Goal: Check status: Check status

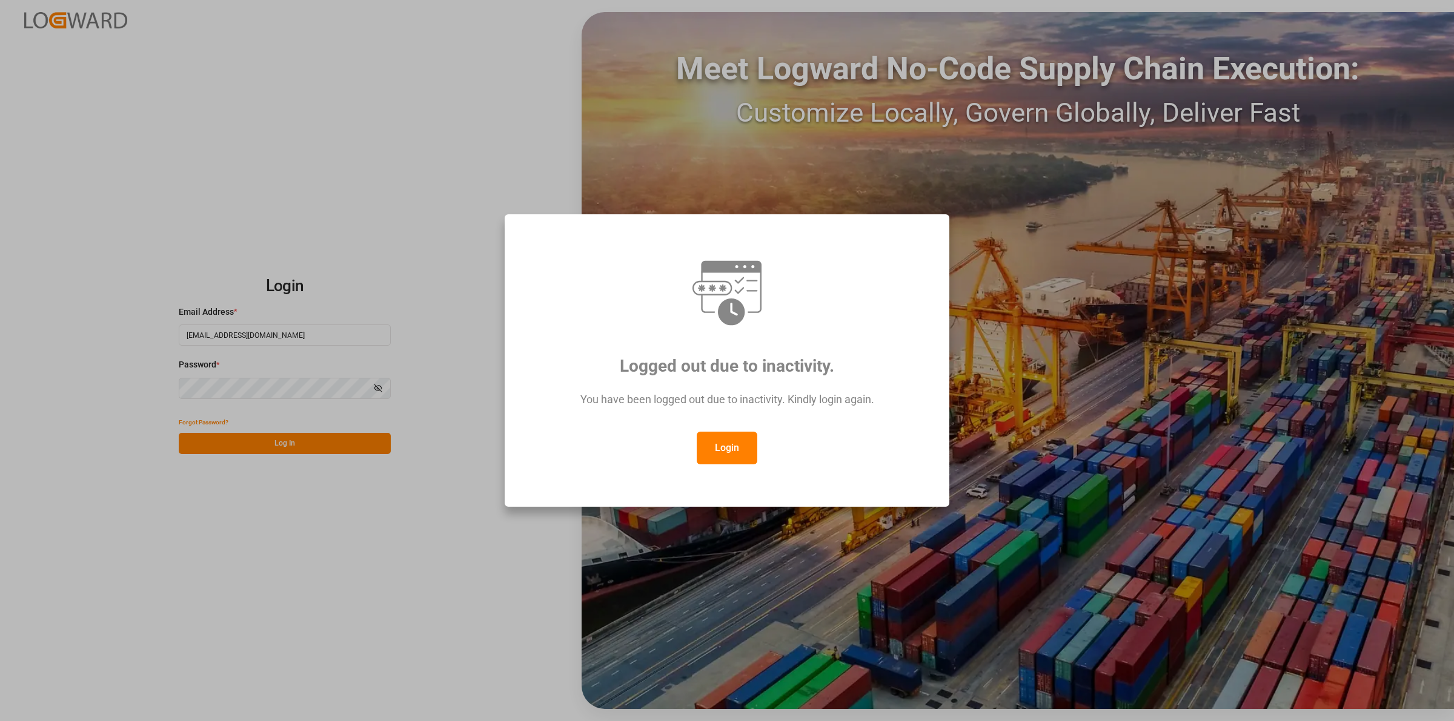
click at [715, 434] on button "Login" at bounding box center [726, 448] width 61 height 33
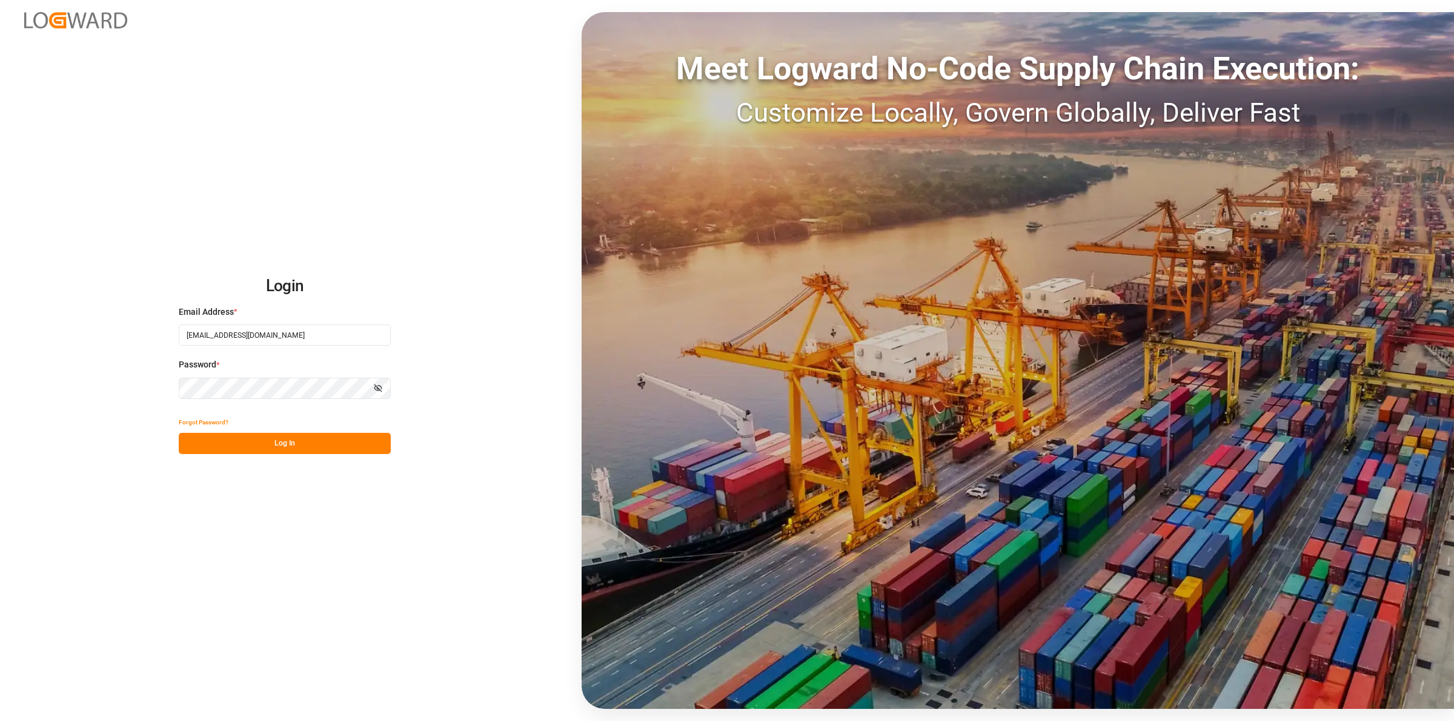
click at [368, 448] on button "Log In" at bounding box center [285, 443] width 212 height 21
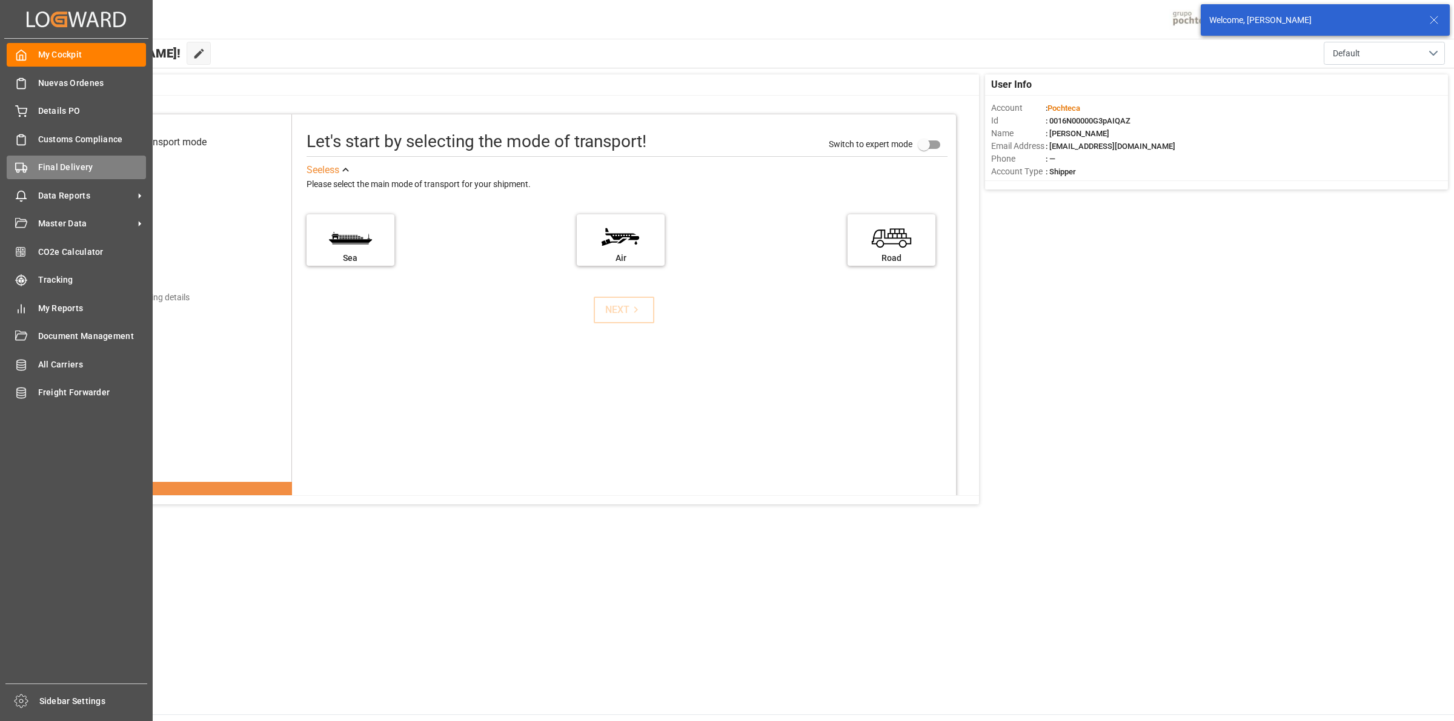
click at [33, 171] on div "Final Delivery Final Delivery" at bounding box center [76, 168] width 139 height 24
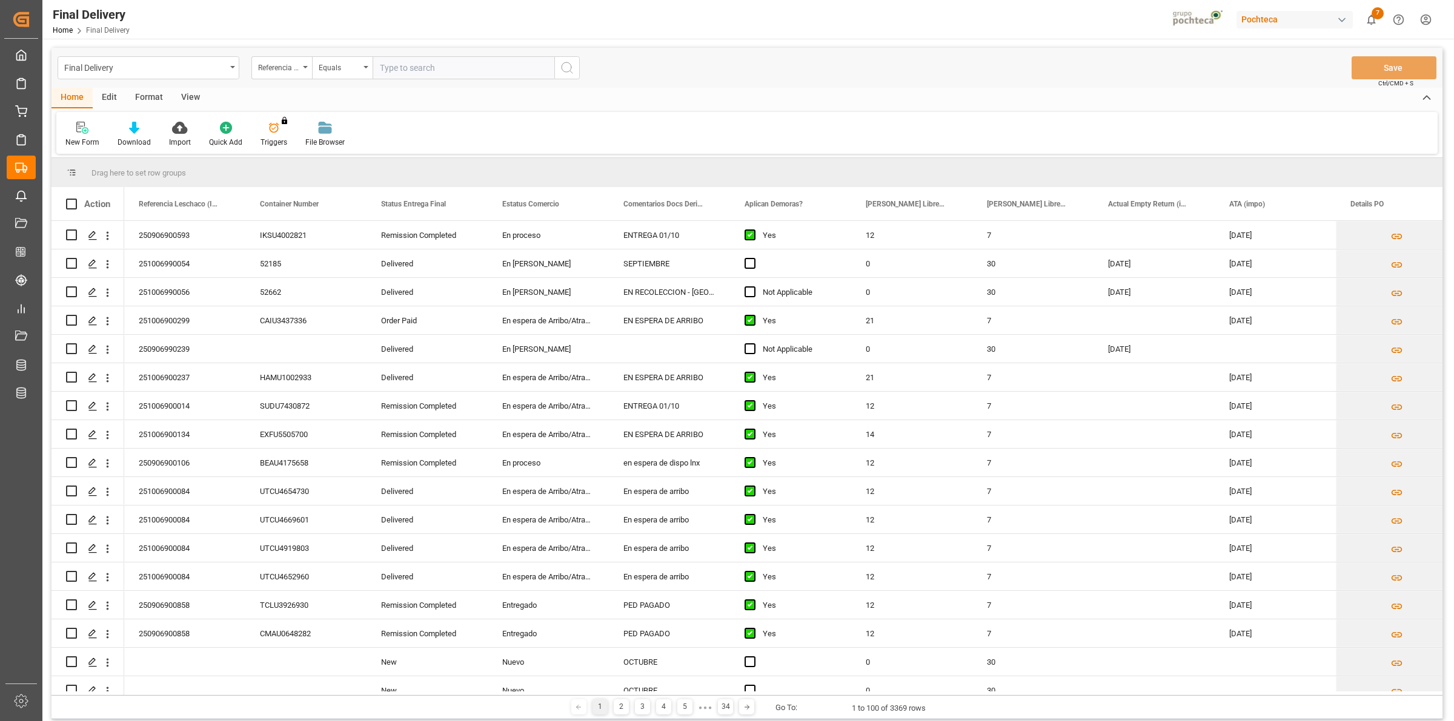
click at [410, 73] on input "text" at bounding box center [463, 67] width 182 height 23
type input "250906900443"
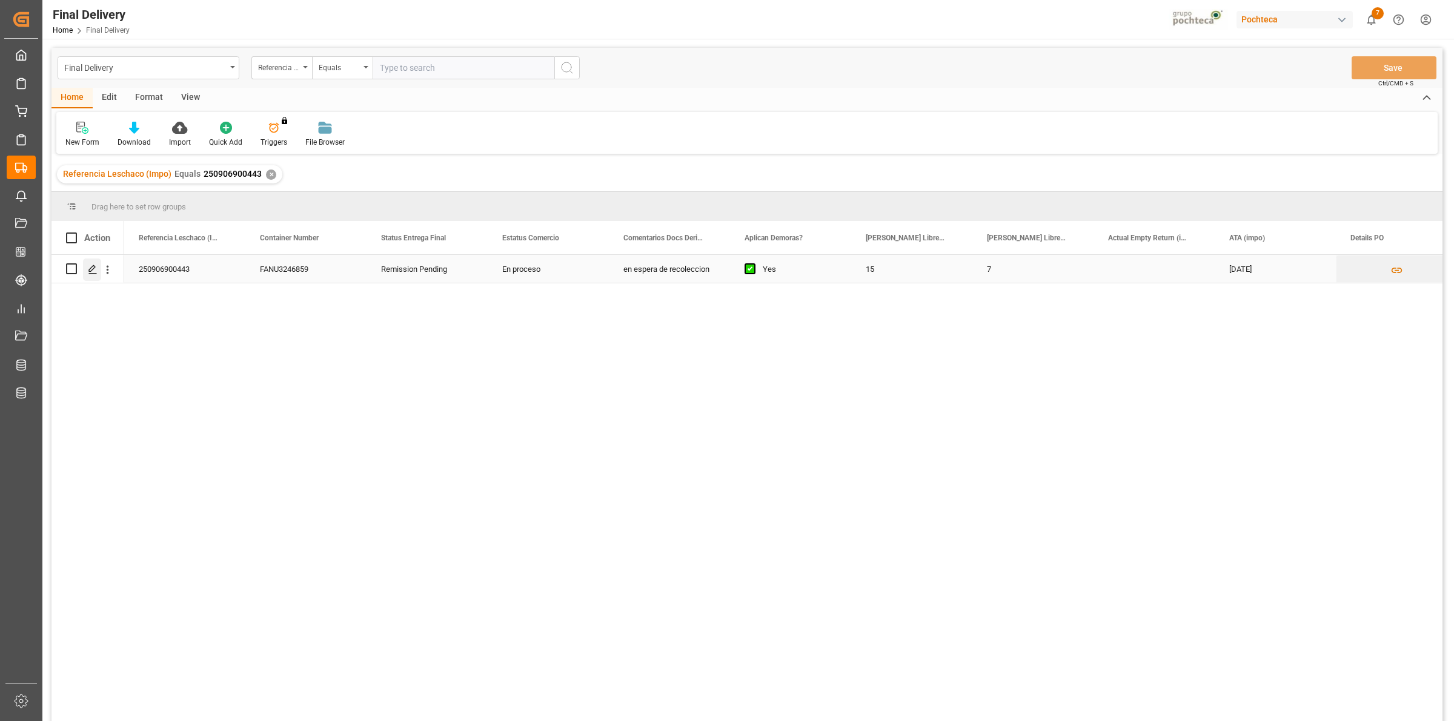
click at [88, 271] on icon "Press SPACE to select this row." at bounding box center [93, 270] width 10 height 10
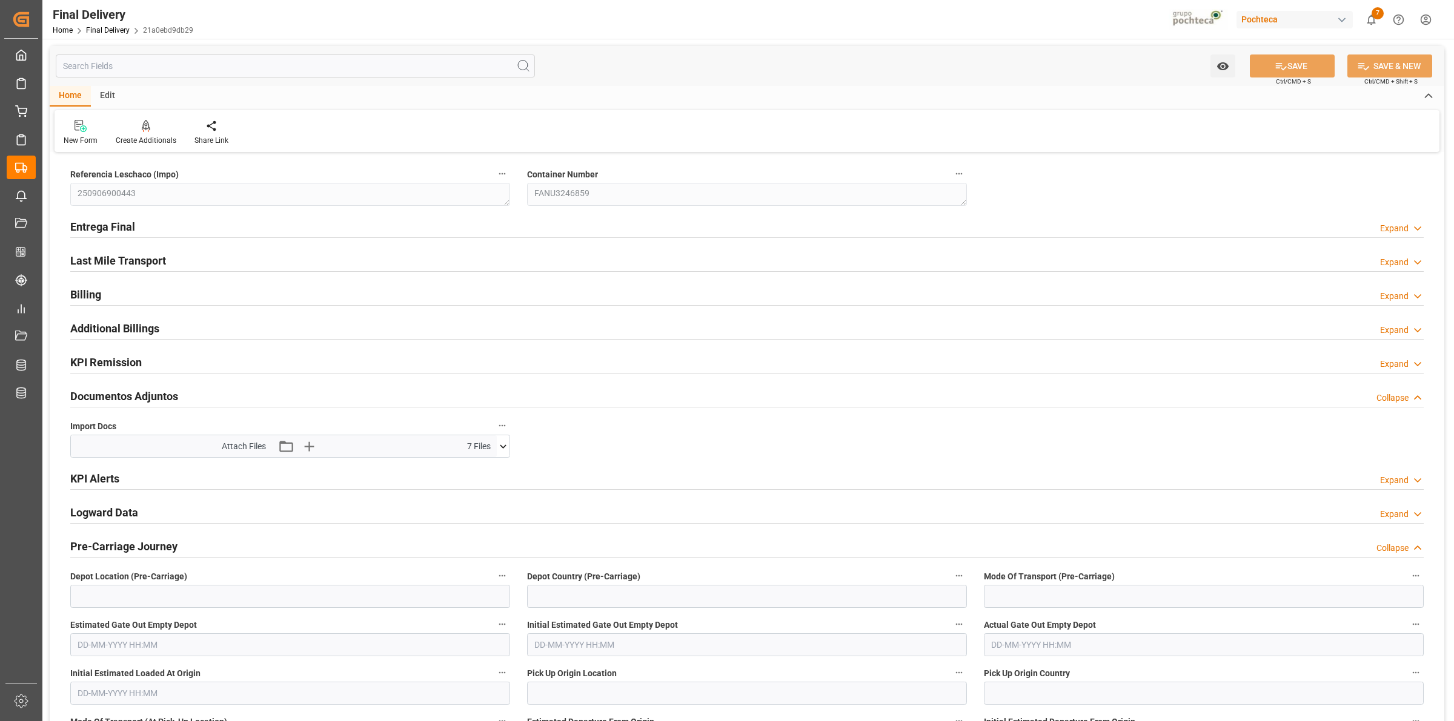
click at [503, 446] on icon at bounding box center [503, 446] width 13 height 13
click at [468, 469] on icon at bounding box center [471, 470] width 10 height 10
click at [469, 483] on icon at bounding box center [471, 482] width 10 height 10
click at [467, 492] on icon at bounding box center [471, 494] width 13 height 13
click at [498, 469] on icon at bounding box center [497, 469] width 12 height 8
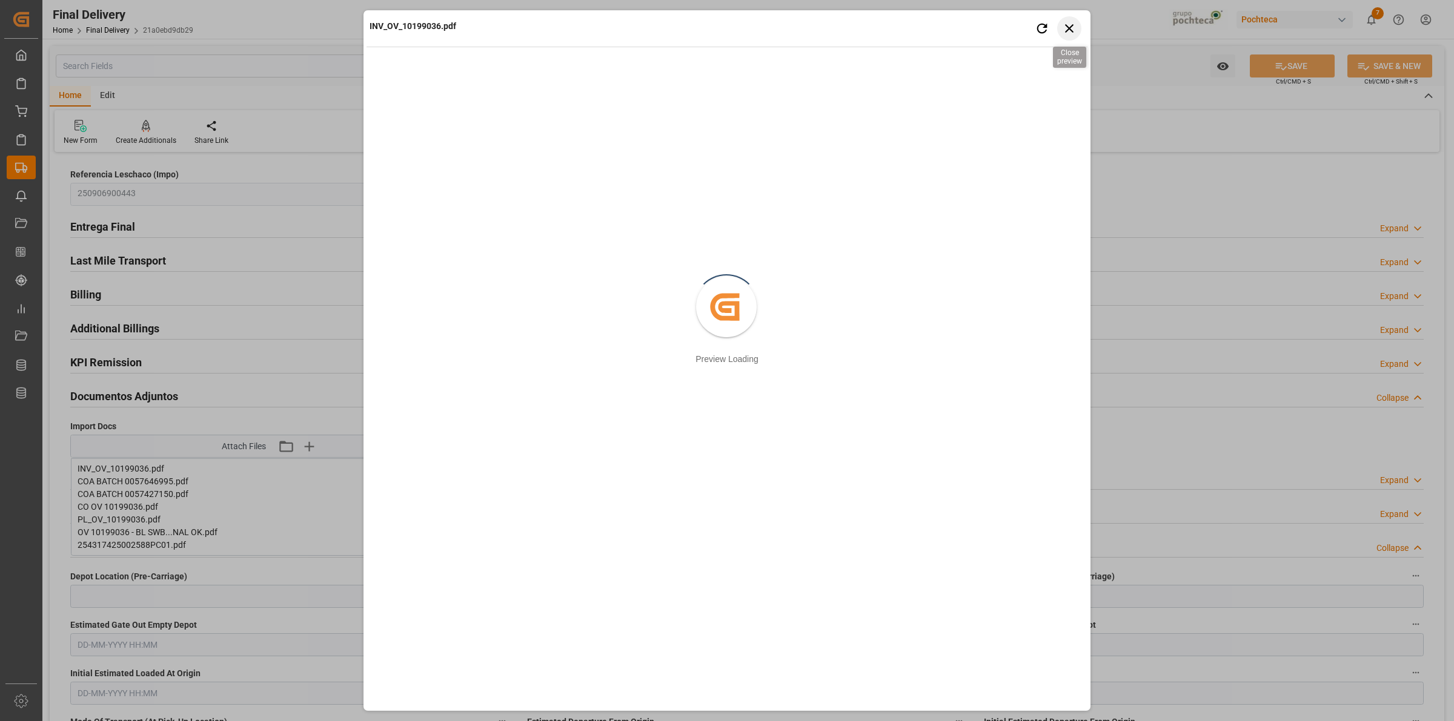
click at [1072, 26] on icon "button" at bounding box center [1069, 28] width 15 height 15
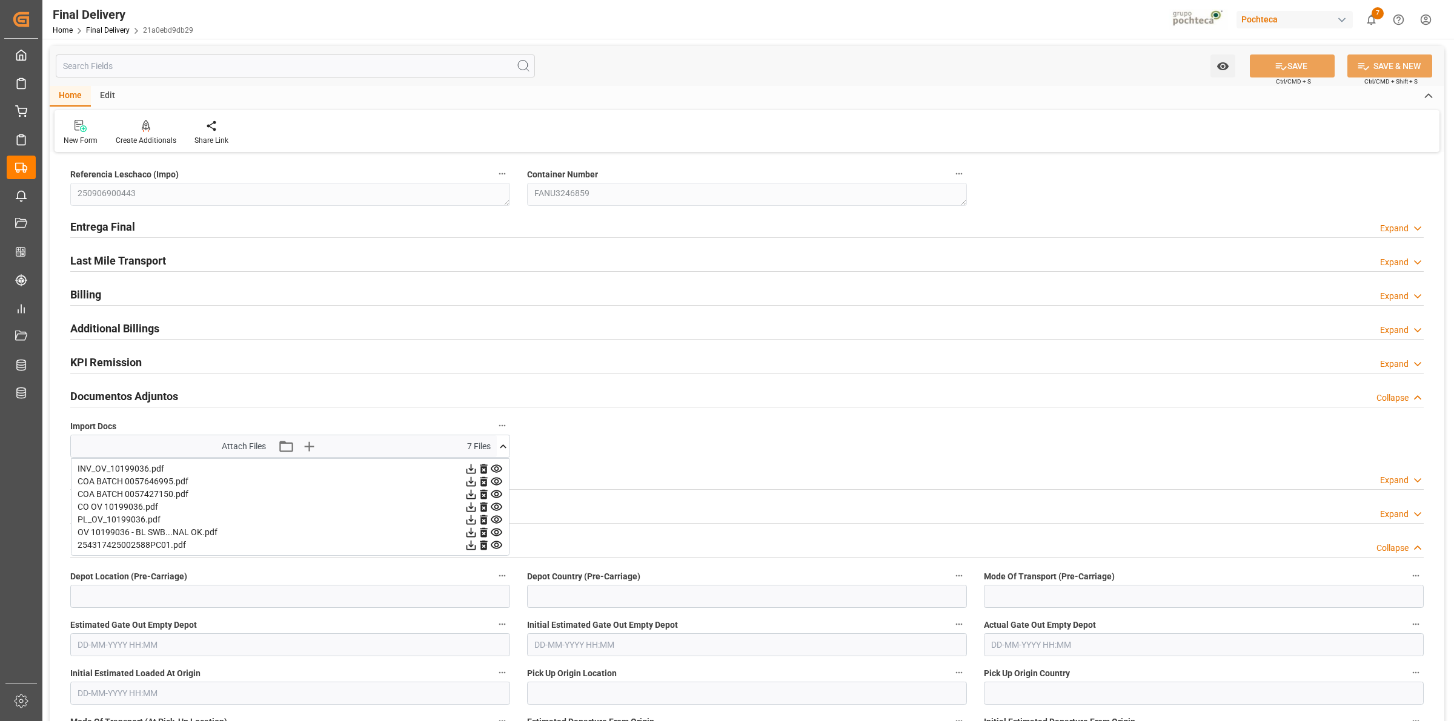
click at [495, 482] on icon at bounding box center [496, 481] width 13 height 13
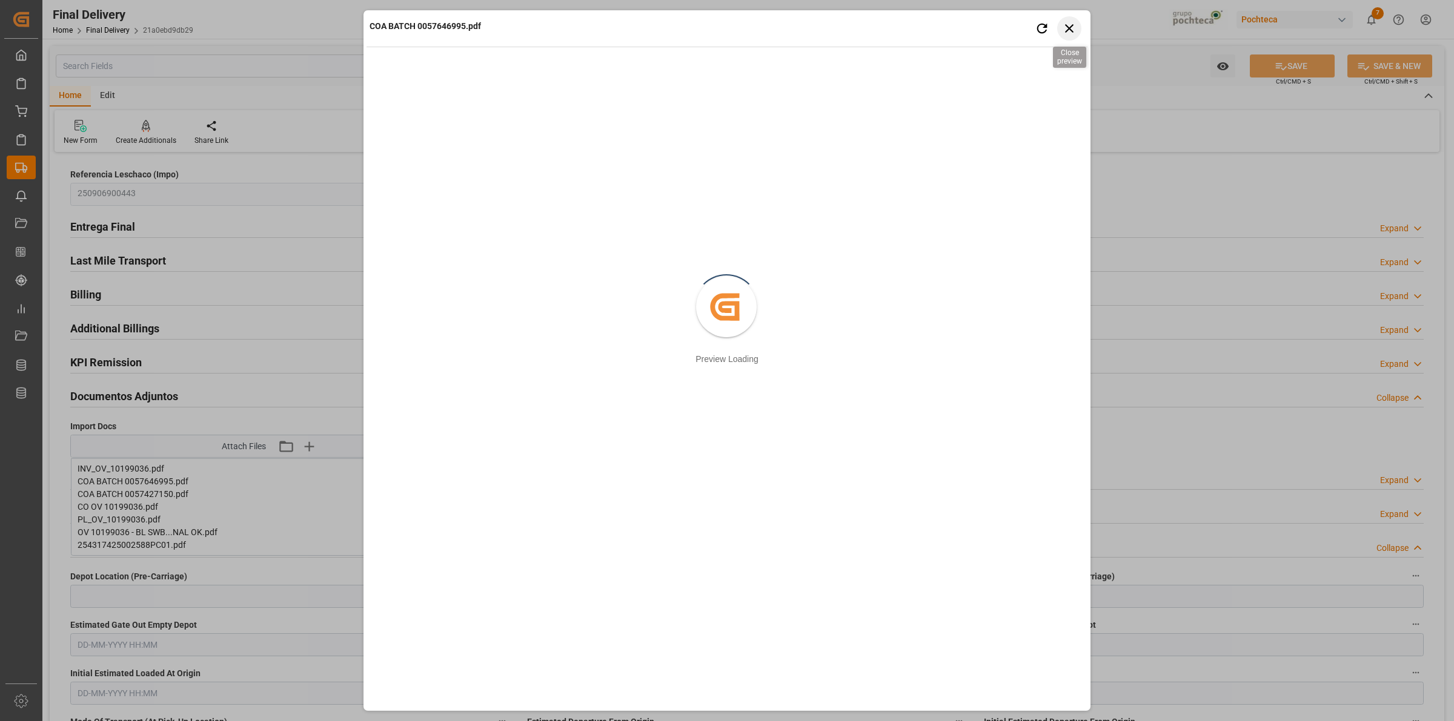
click at [1070, 35] on icon "button" at bounding box center [1069, 28] width 15 height 15
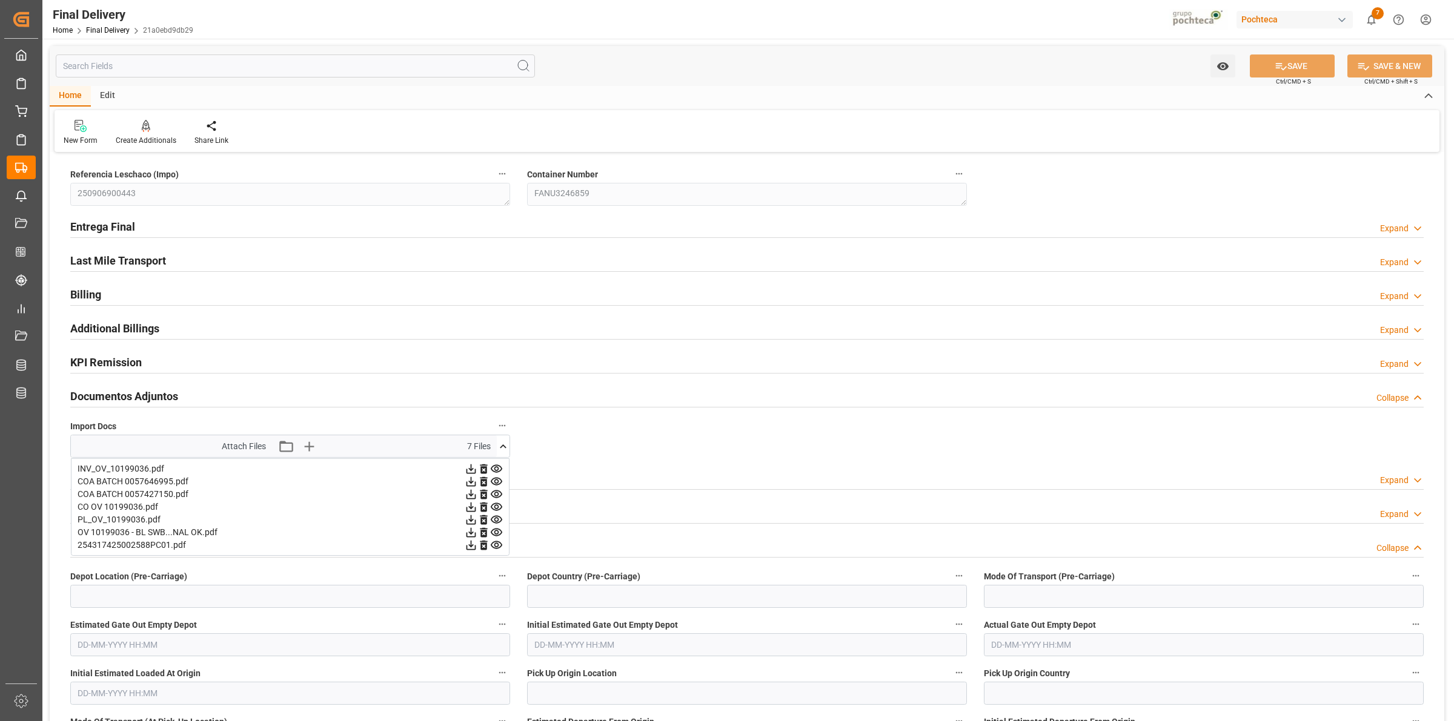
click at [497, 485] on icon at bounding box center [497, 482] width 12 height 8
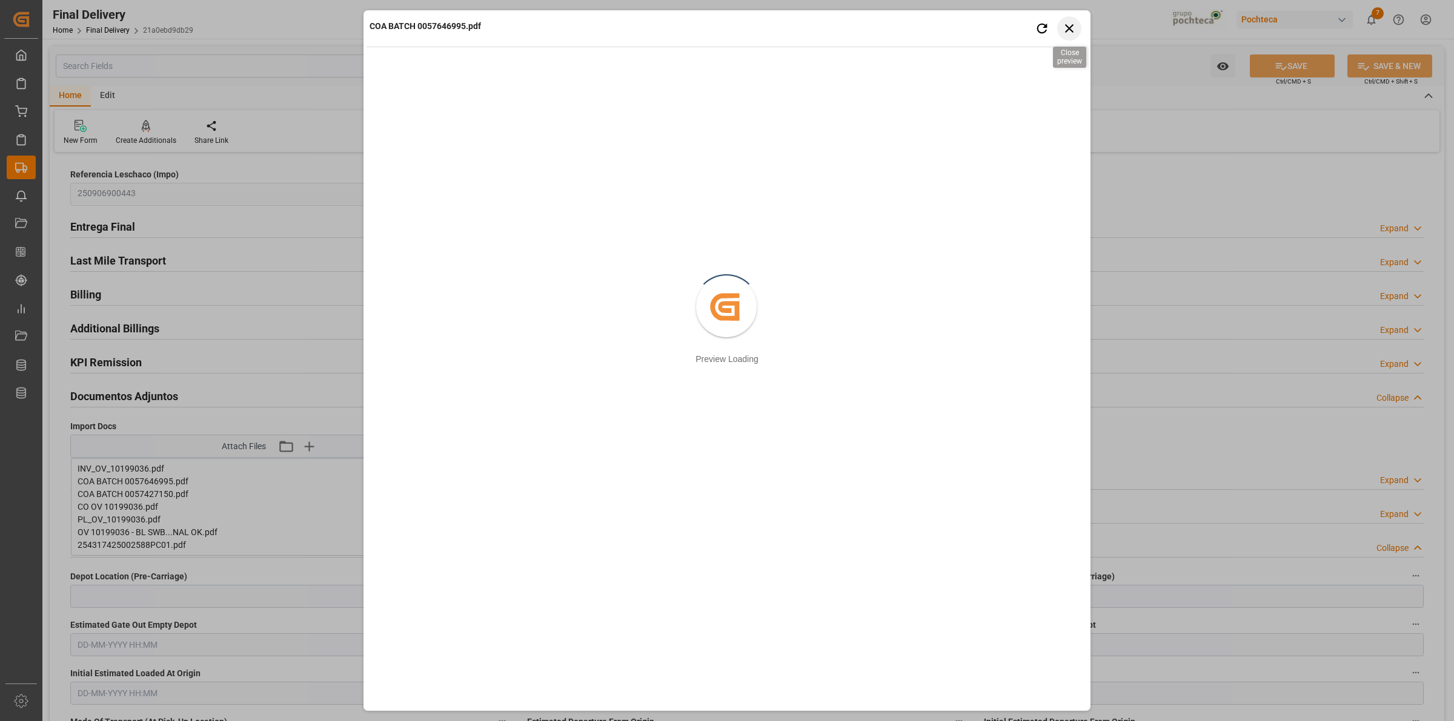
click at [1072, 27] on icon "button" at bounding box center [1069, 28] width 15 height 15
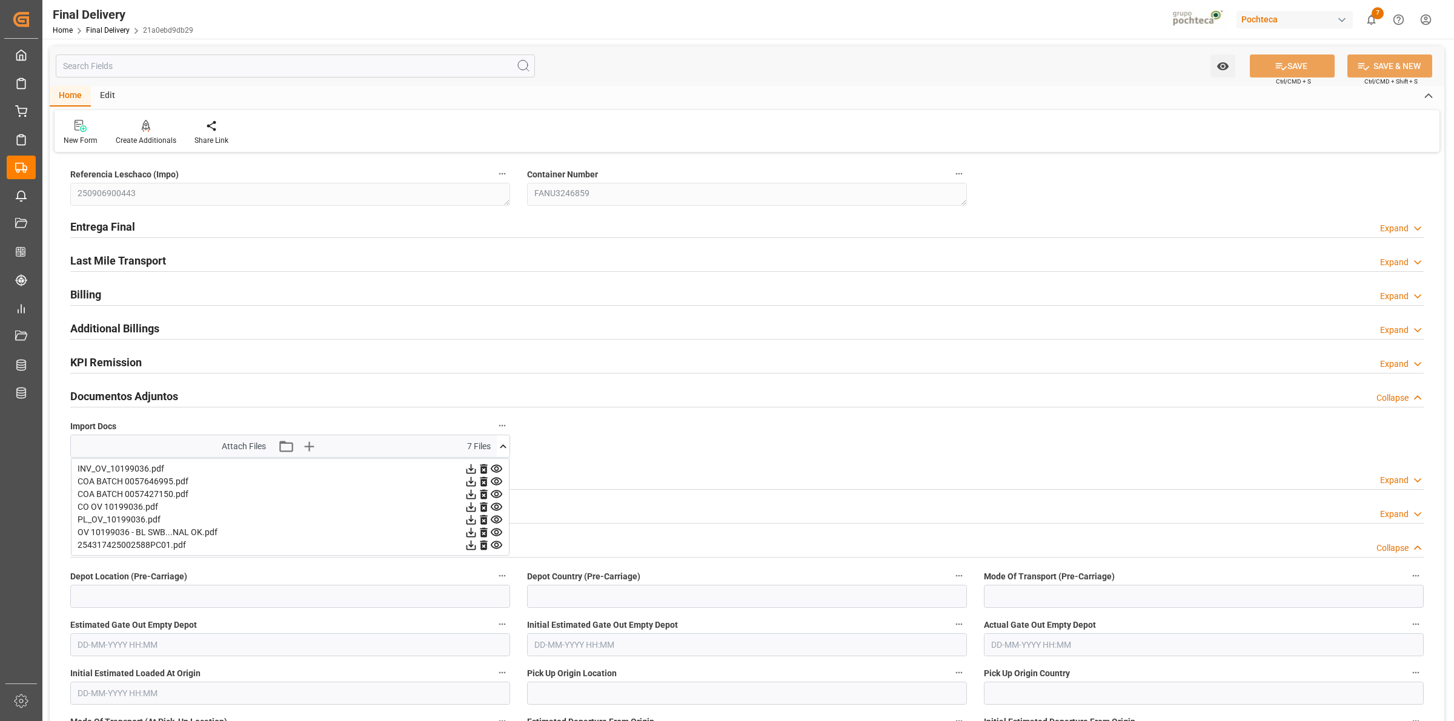
click at [498, 495] on icon at bounding box center [497, 495] width 12 height 8
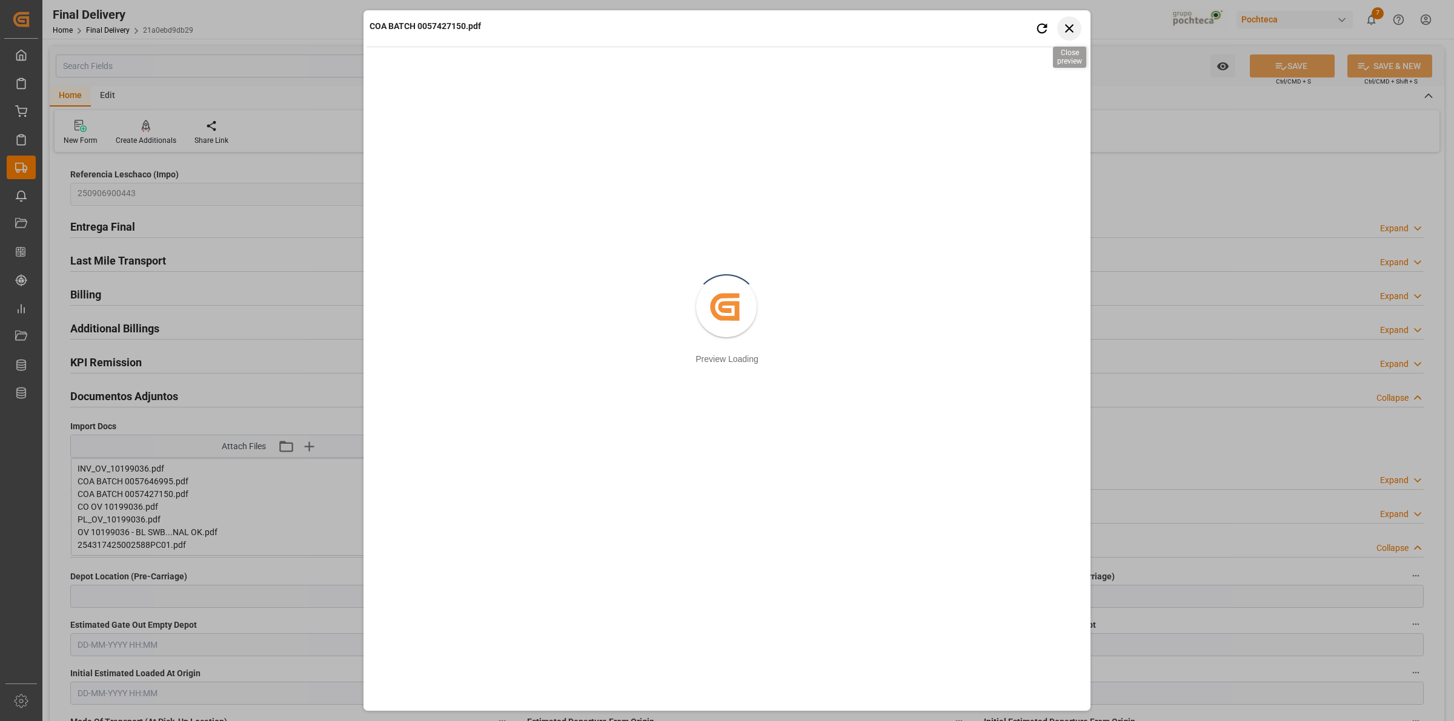
click at [1065, 33] on icon "button" at bounding box center [1069, 28] width 15 height 15
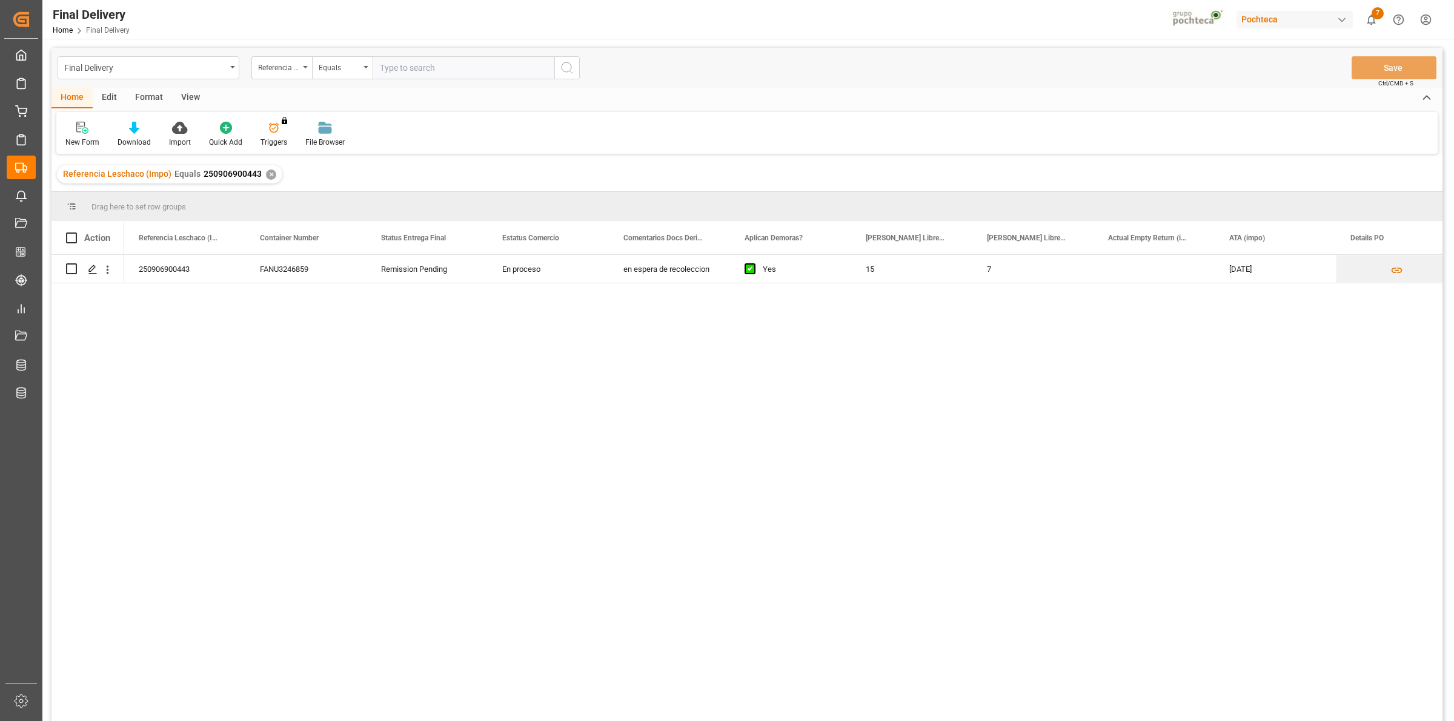
click at [404, 70] on input "text" at bounding box center [463, 67] width 182 height 23
type input "250906900444"
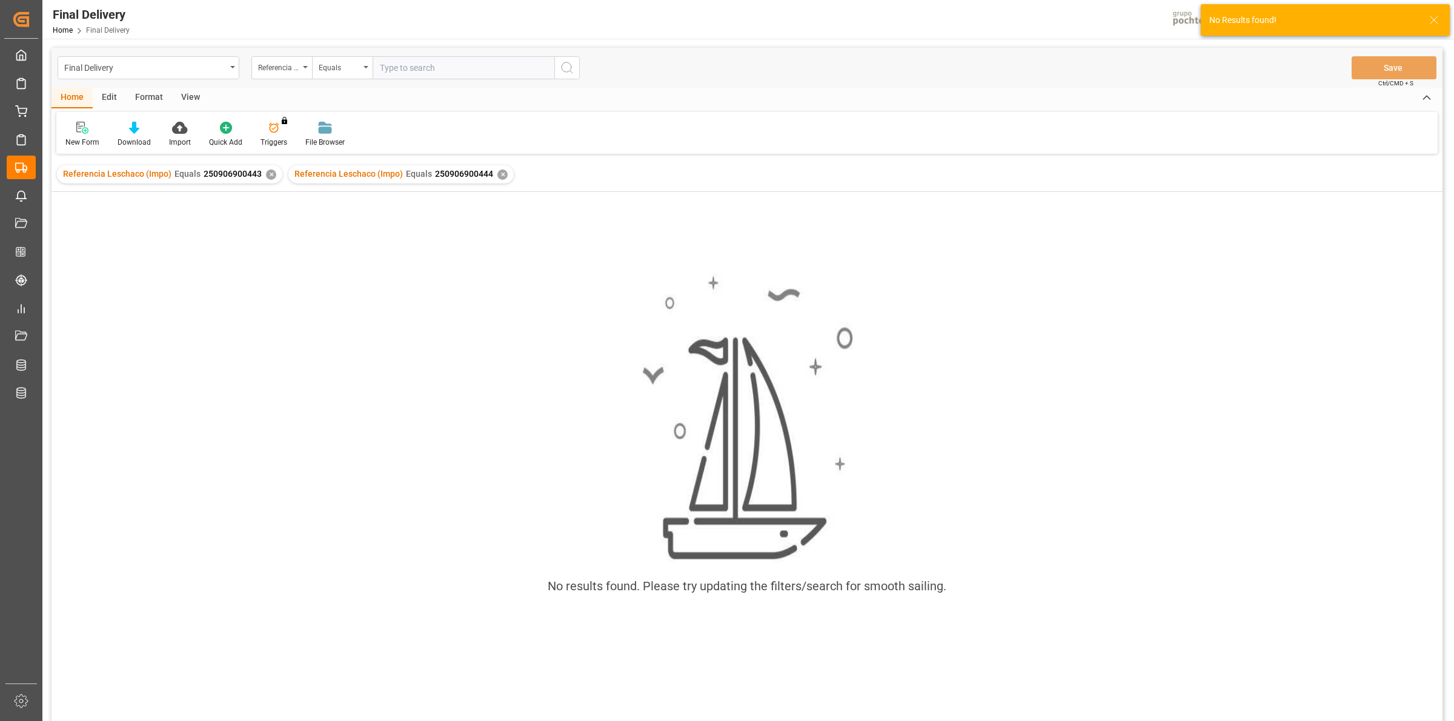
click at [270, 174] on div "✕" at bounding box center [271, 175] width 10 height 10
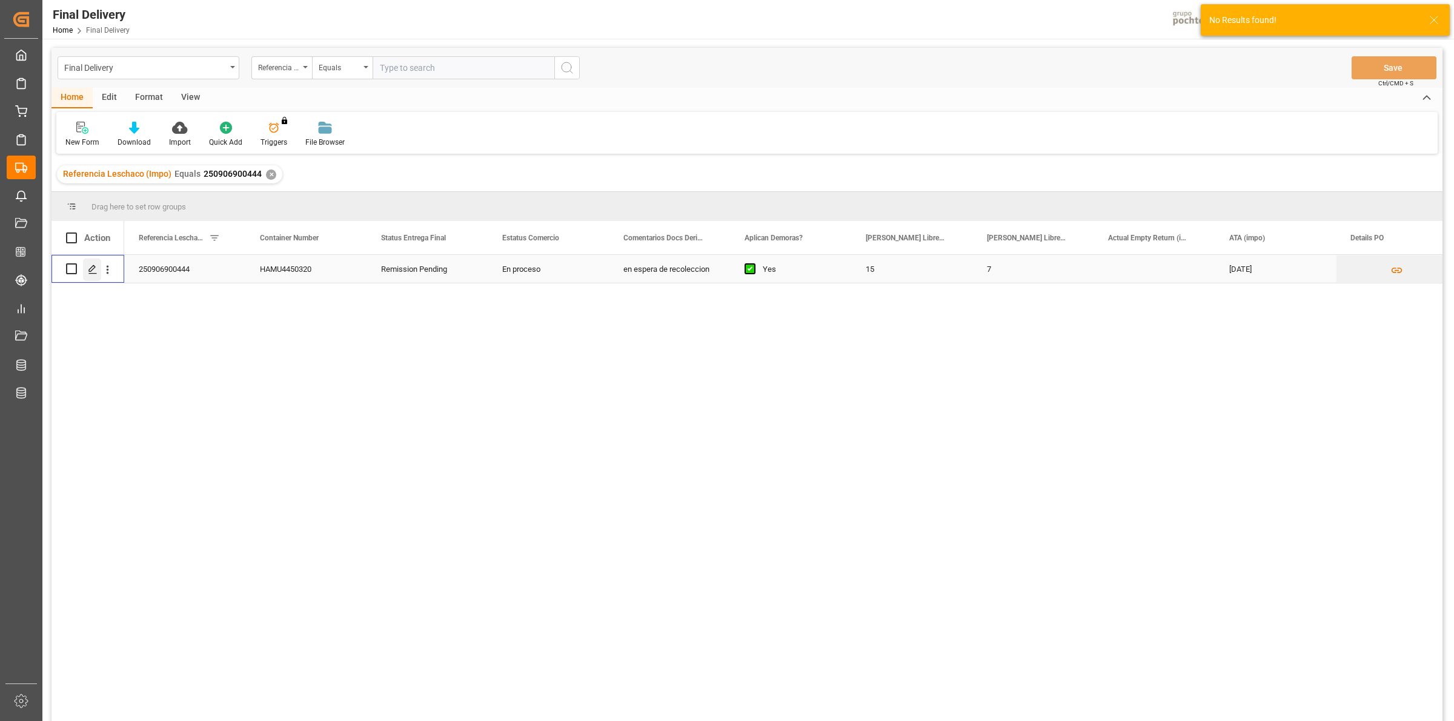
click at [94, 276] on div "Press SPACE to select this row." at bounding box center [92, 270] width 18 height 22
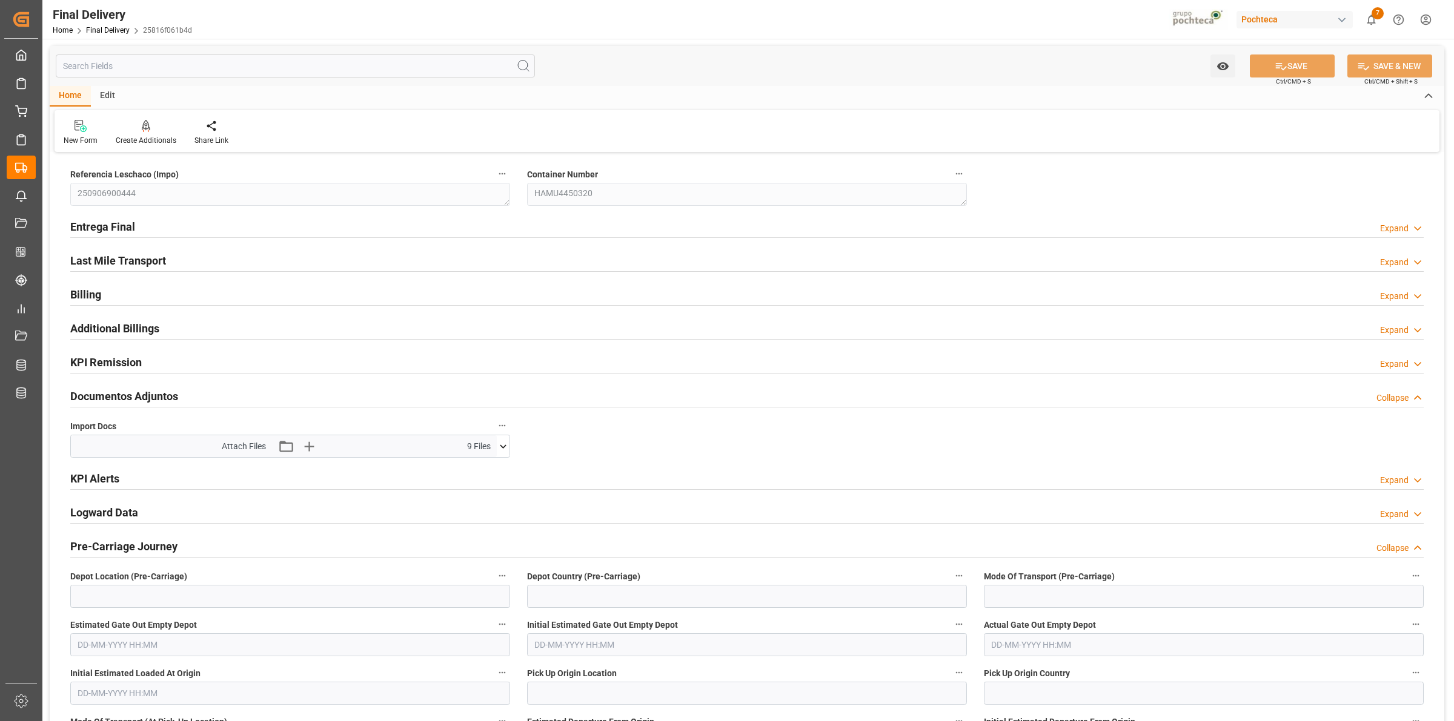
click at [506, 454] on button at bounding box center [503, 446] width 13 height 22
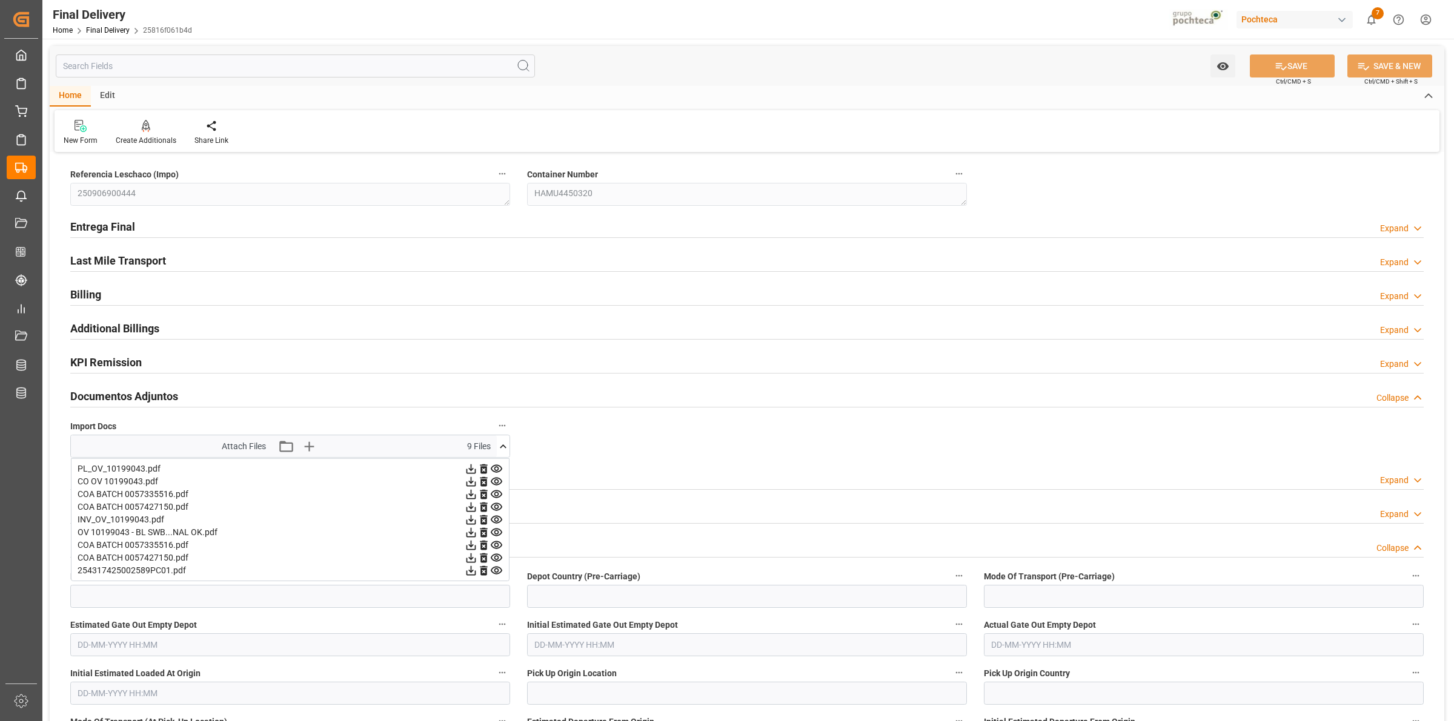
click at [495, 497] on icon at bounding box center [497, 495] width 12 height 8
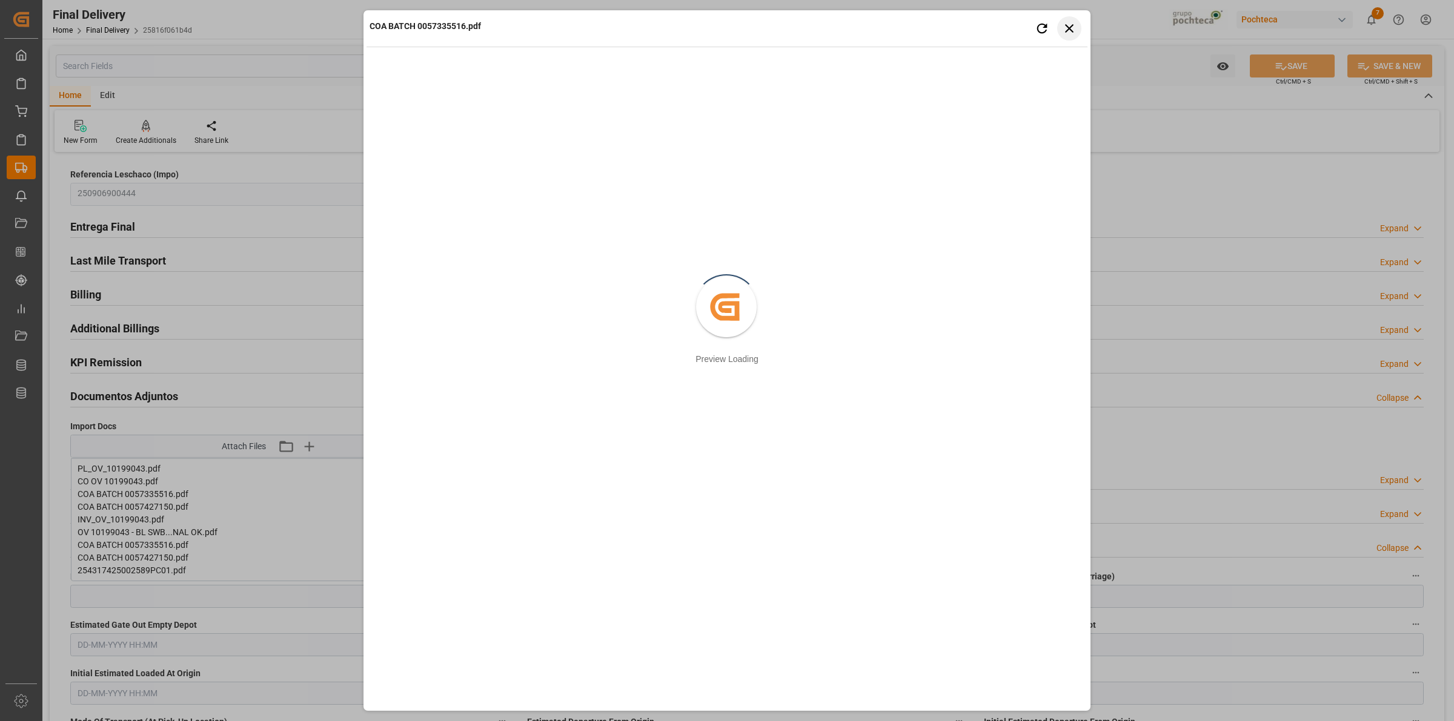
click at [1074, 19] on button "Close preview" at bounding box center [1069, 28] width 24 height 24
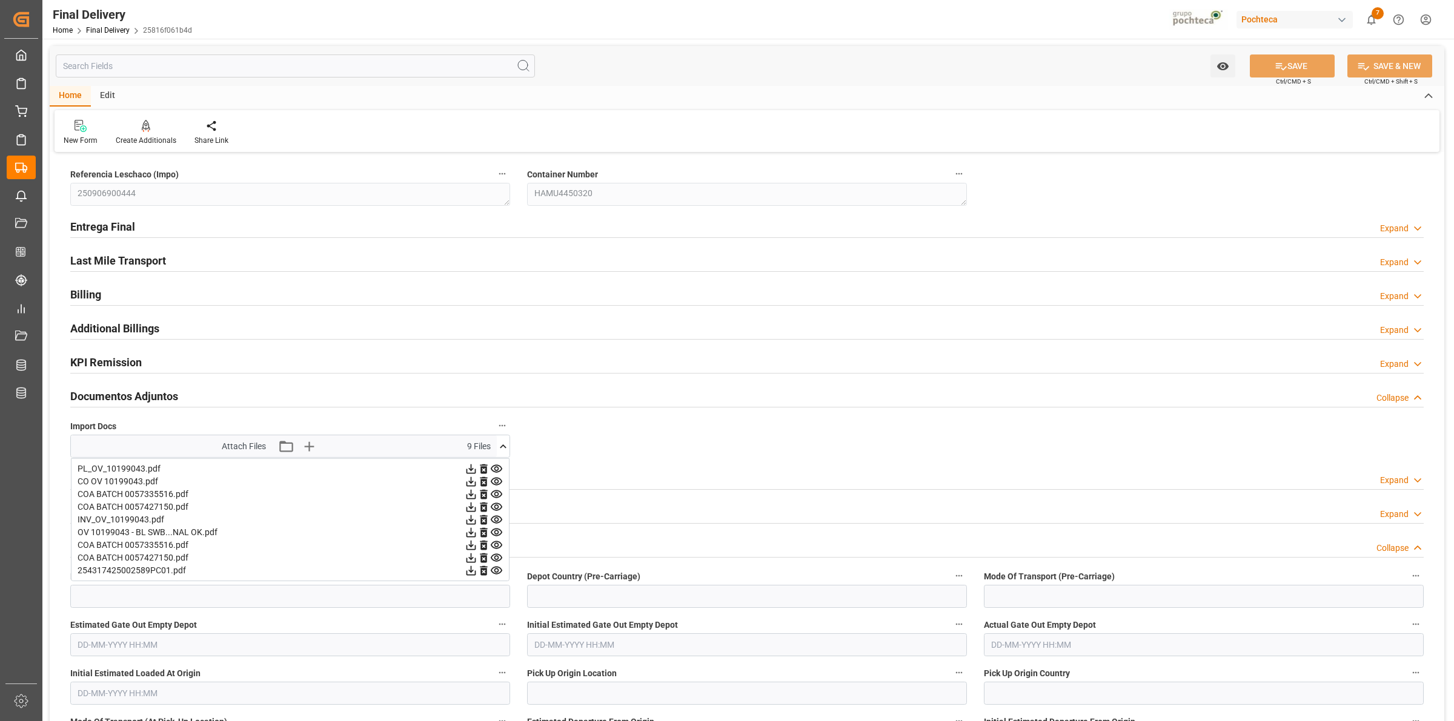
click at [466, 519] on icon at bounding box center [471, 520] width 13 height 13
click at [470, 572] on icon at bounding box center [471, 571] width 10 height 10
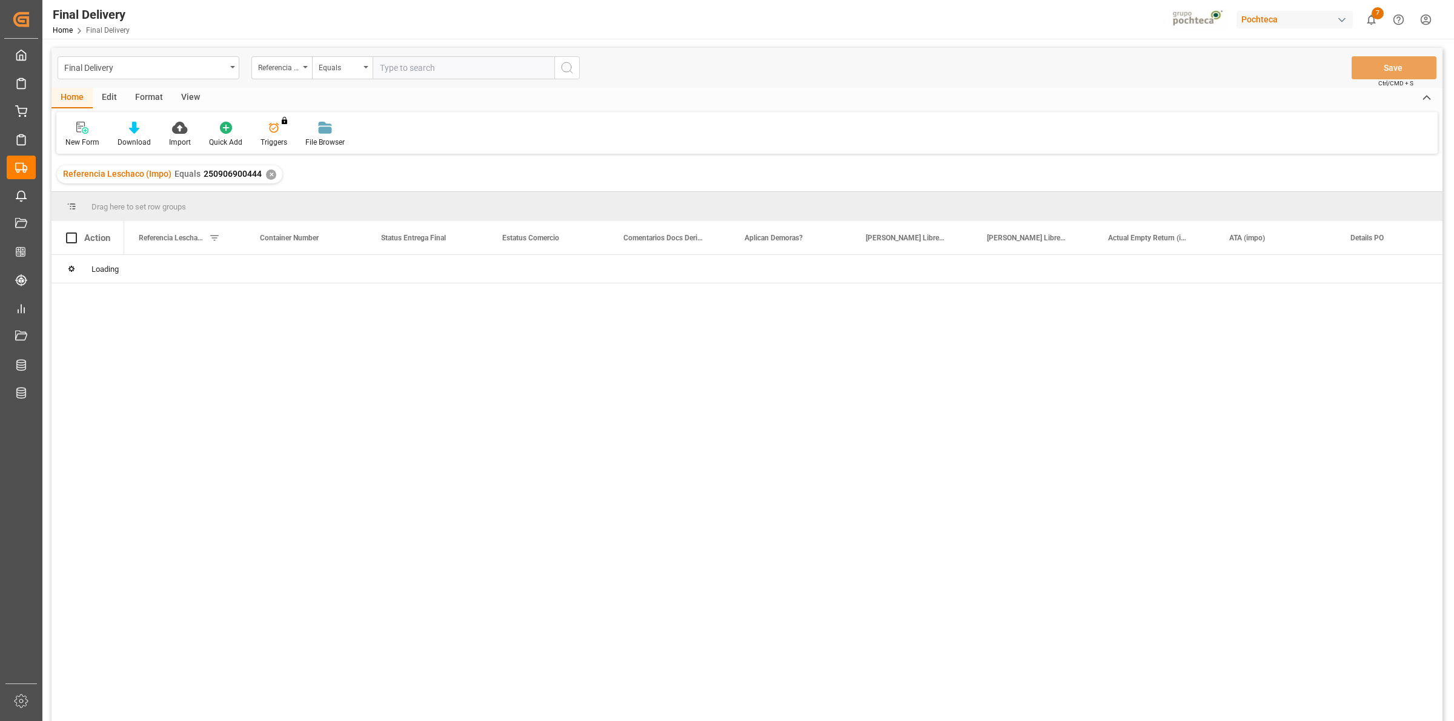
click at [415, 76] on input "text" at bounding box center [463, 67] width 182 height 23
type input "250906900471"
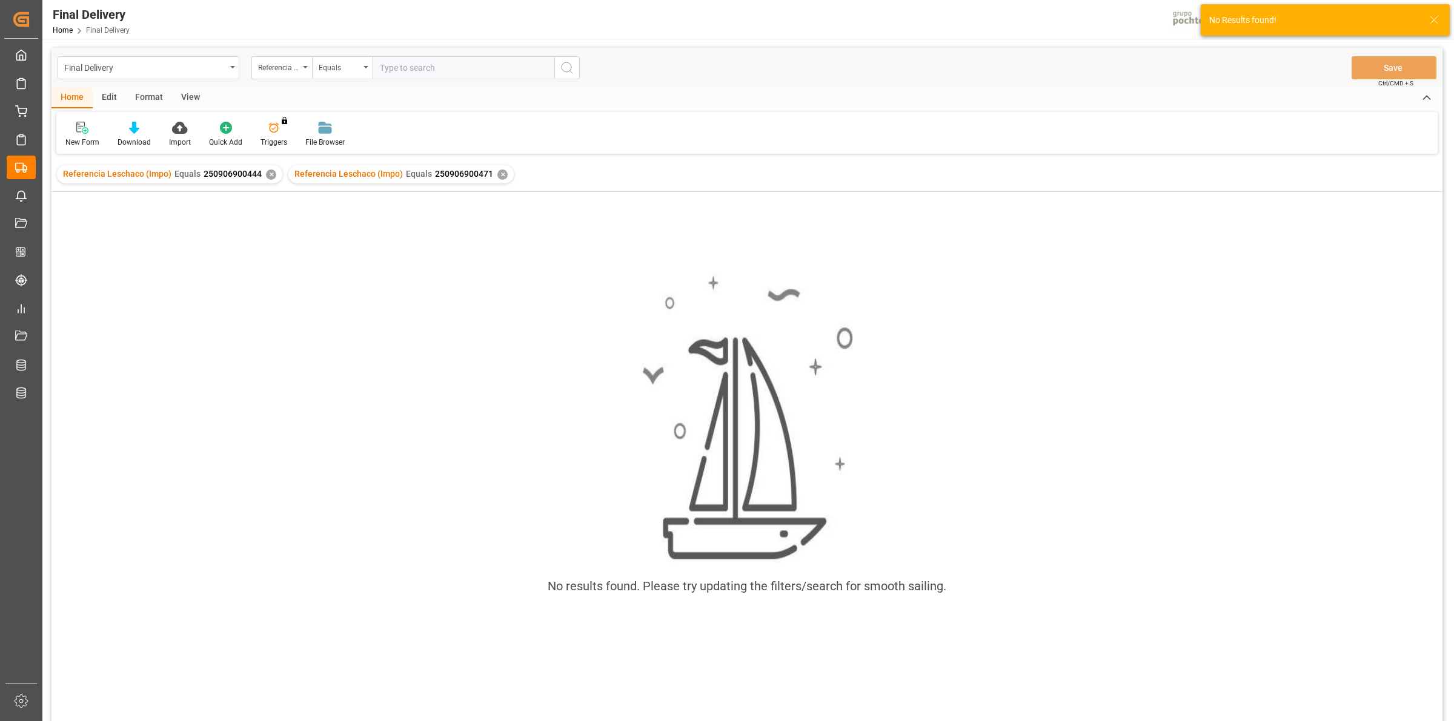
click at [271, 176] on div "Referencia Leschaco (Impo) Equals 250906900444 ✕" at bounding box center [169, 174] width 225 height 18
click at [267, 177] on div "✕" at bounding box center [271, 175] width 10 height 10
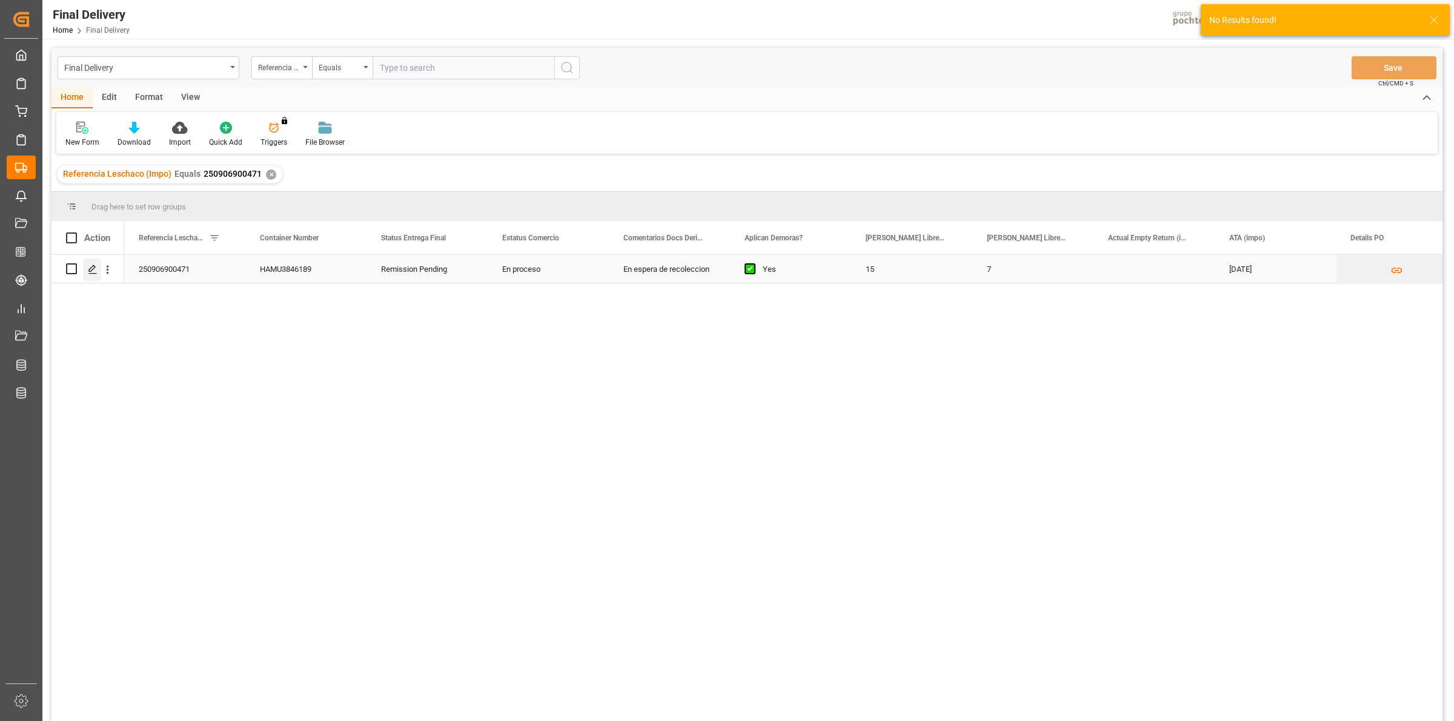
click at [94, 270] on icon "Press SPACE to select this row." at bounding box center [93, 270] width 10 height 10
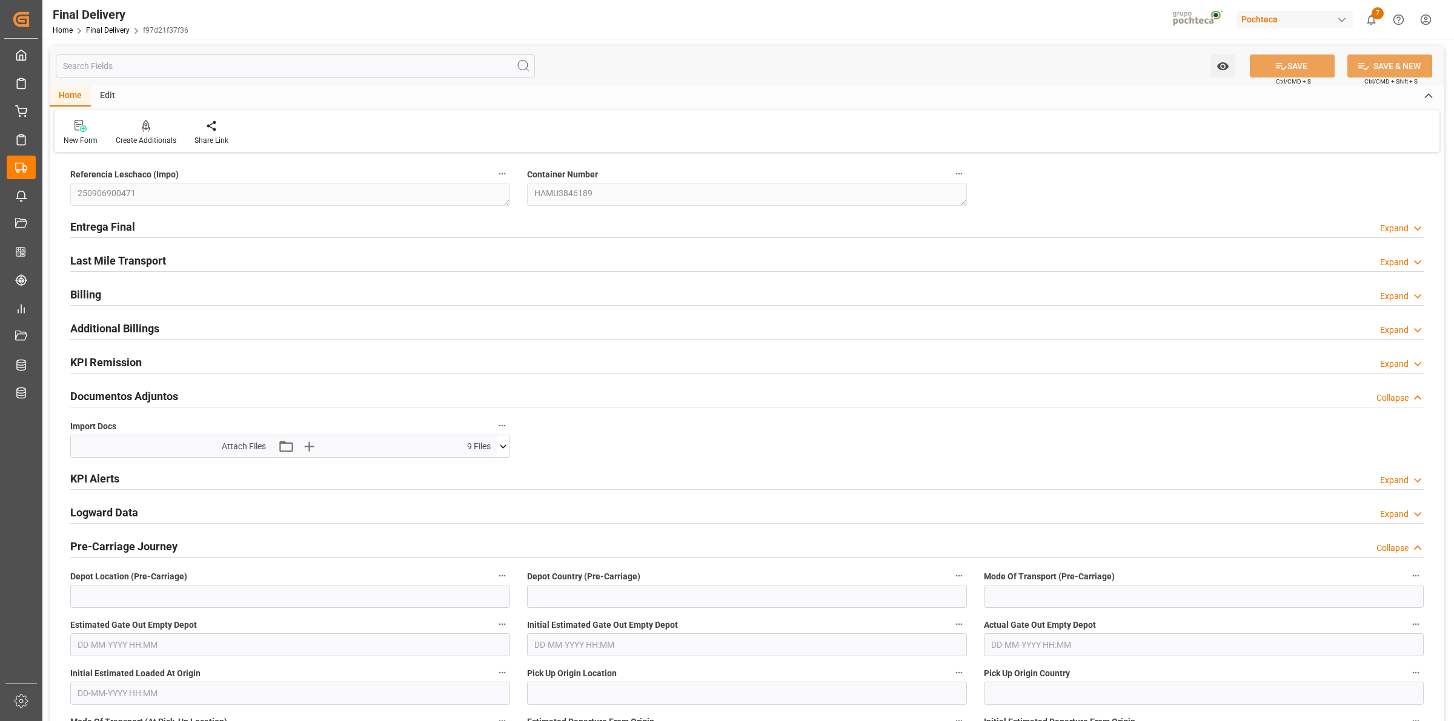
click at [504, 450] on icon at bounding box center [503, 446] width 13 height 13
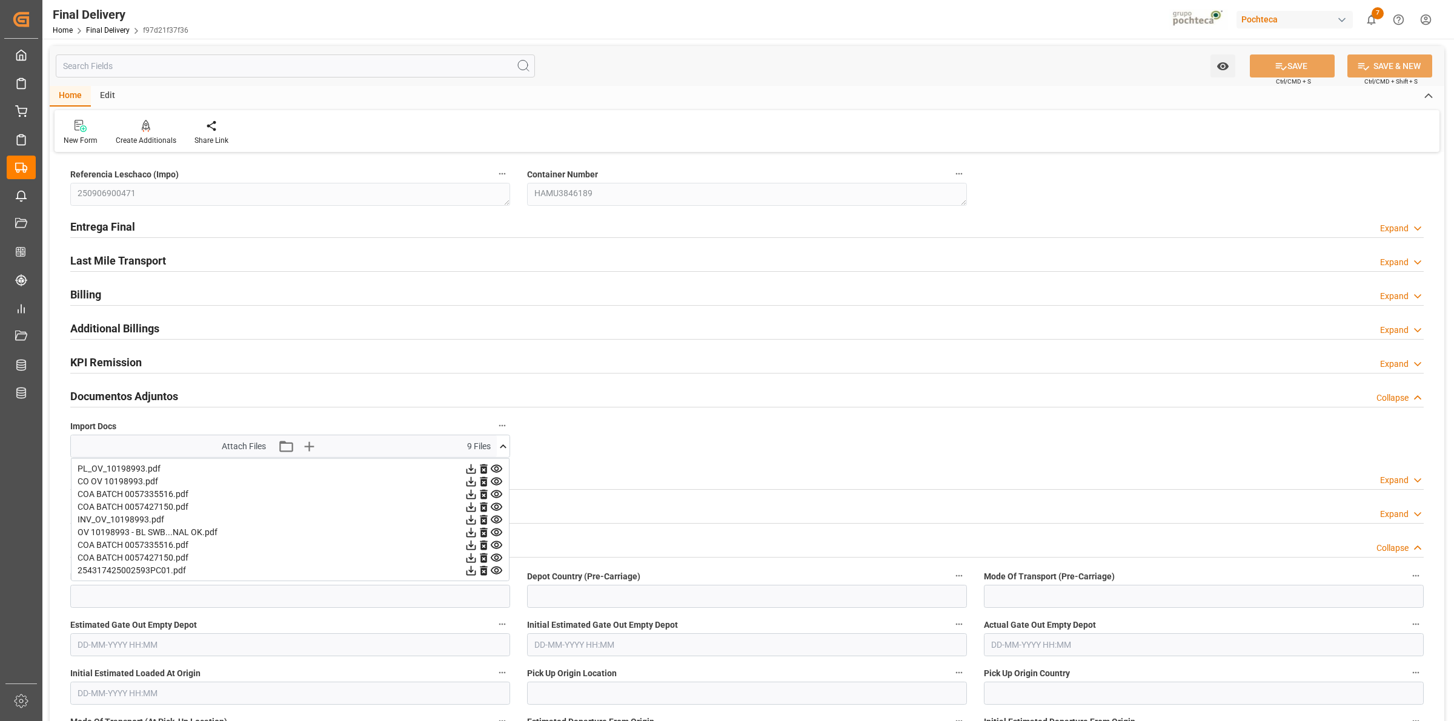
click at [468, 519] on icon at bounding box center [471, 520] width 13 height 13
click at [467, 573] on icon at bounding box center [471, 570] width 13 height 13
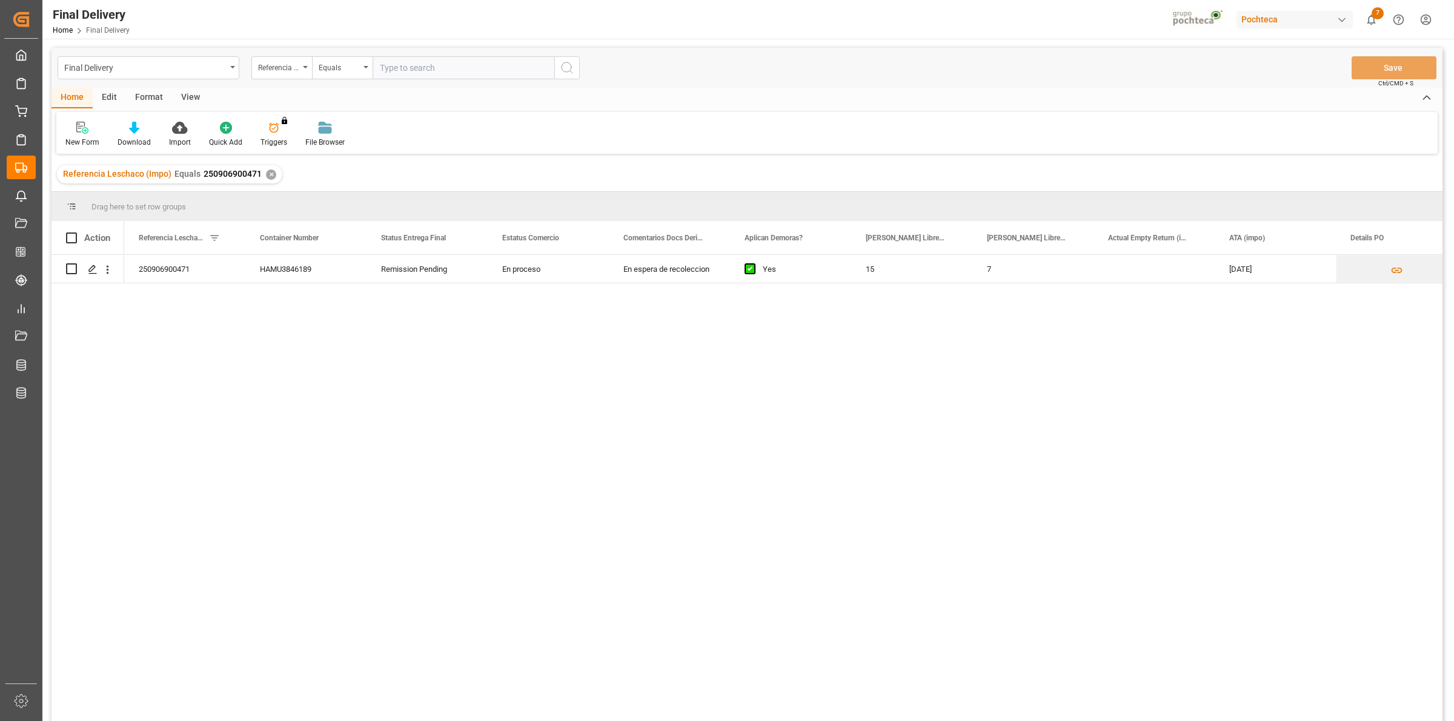
click at [419, 71] on input "text" at bounding box center [463, 67] width 182 height 23
paste input "250906900470"
type input "250906900470"
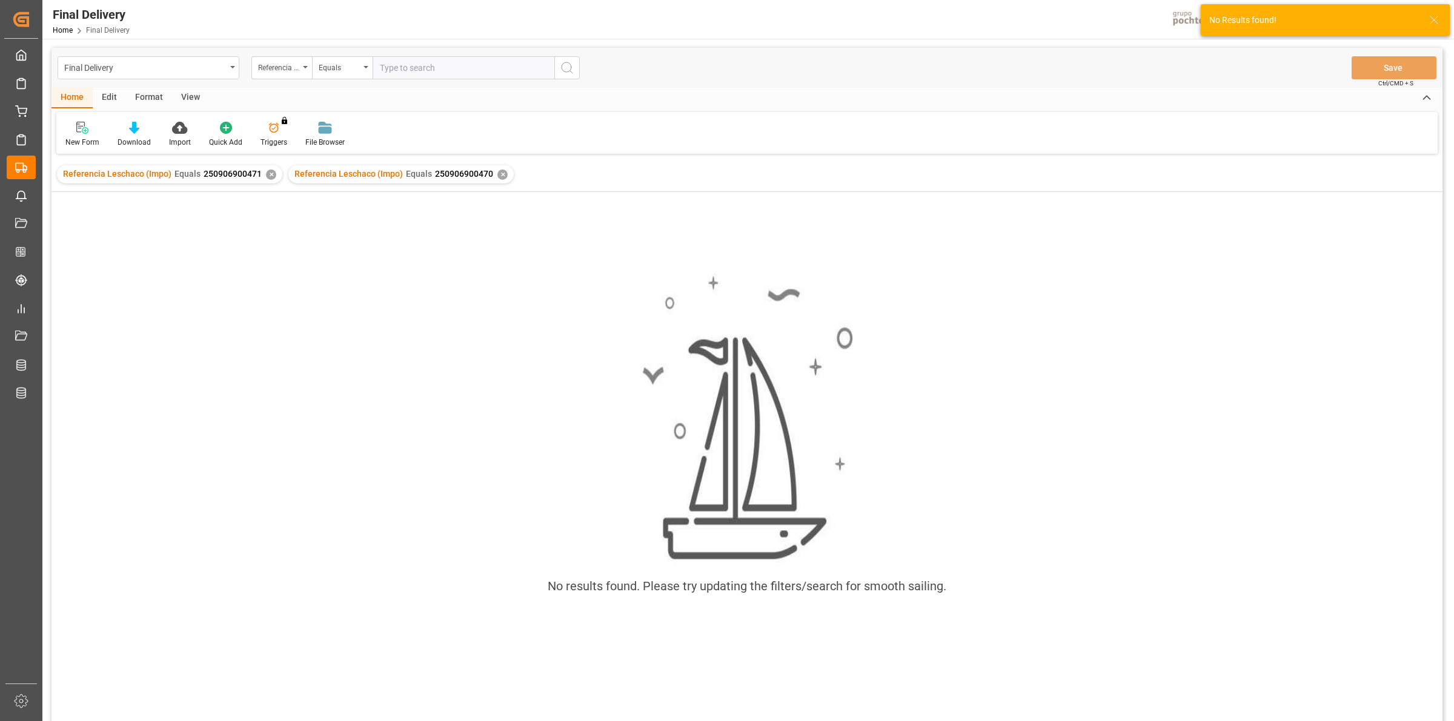
click at [266, 176] on div "✕" at bounding box center [271, 175] width 10 height 10
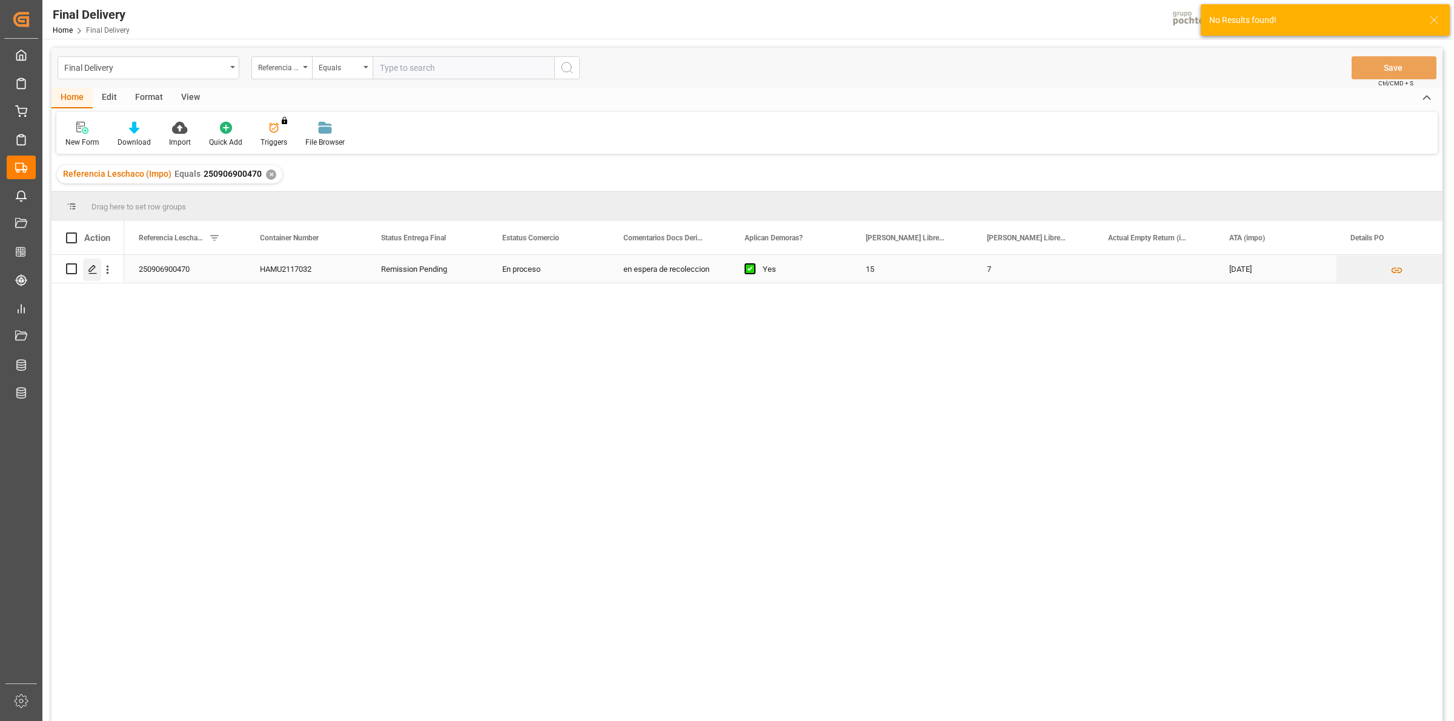
click at [95, 266] on icon "Press SPACE to select this row." at bounding box center [93, 270] width 10 height 10
